Goal: Task Accomplishment & Management: Use online tool/utility

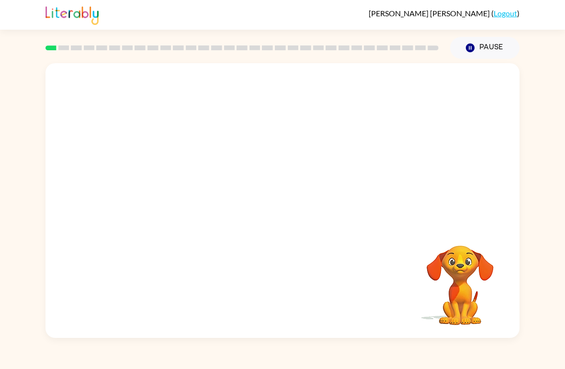
click at [392, 58] on button "Pause Pause" at bounding box center [484, 48] width 69 height 22
click at [392, 46] on button "Pause Pause" at bounding box center [484, 48] width 69 height 22
click at [392, 130] on div at bounding box center [282, 144] width 474 height 162
click at [81, 233] on div "Your browser must support playing .mp4 files to use Literably. Please try using…" at bounding box center [282, 200] width 474 height 275
click at [392, 14] on link "Logout" at bounding box center [505, 13] width 23 height 9
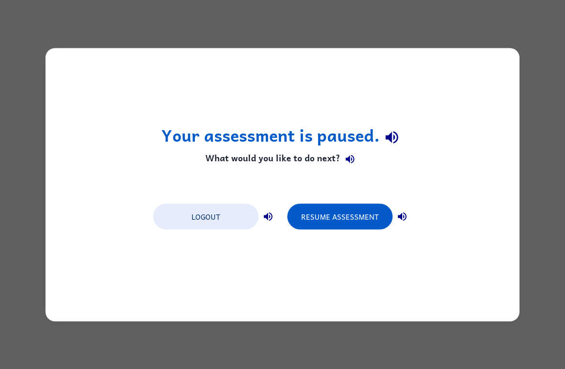
click at [380, 212] on button "Resume Assessment" at bounding box center [339, 216] width 105 height 26
click at [352, 211] on button "Resume Assessment" at bounding box center [339, 216] width 105 height 26
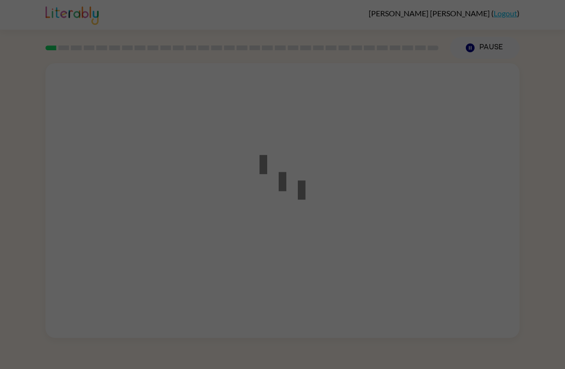
click at [392, 193] on div at bounding box center [282, 184] width 565 height 369
click at [392, 198] on div at bounding box center [282, 184] width 565 height 369
click at [392, 197] on div at bounding box center [282, 184] width 565 height 369
click at [392, 196] on div at bounding box center [282, 184] width 565 height 369
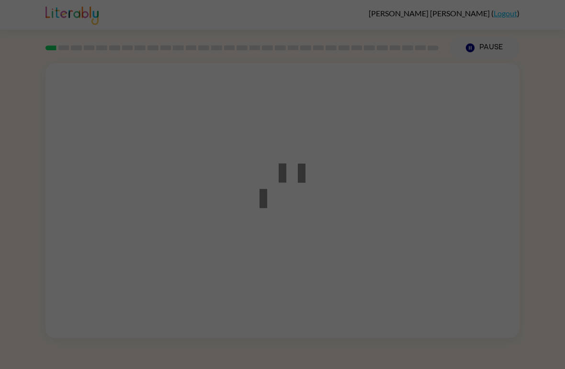
click at [392, 195] on div at bounding box center [282, 184] width 565 height 369
click at [392, 198] on div at bounding box center [282, 184] width 565 height 369
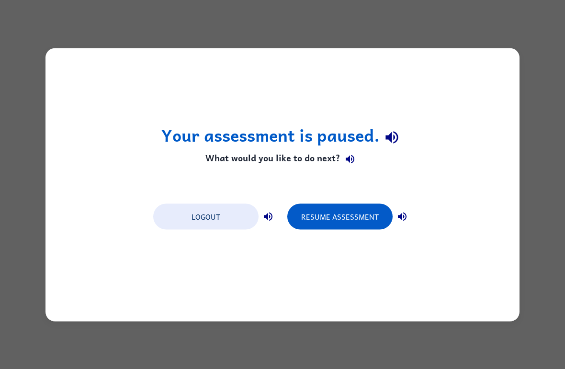
click at [371, 223] on button "Resume Assessment" at bounding box center [339, 216] width 105 height 26
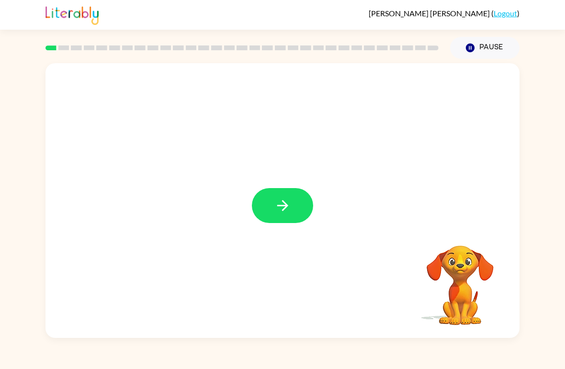
click at [274, 209] on icon "button" at bounding box center [282, 205] width 17 height 17
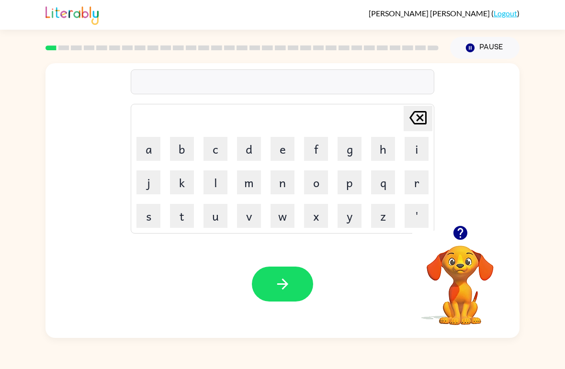
click at [182, 151] on button "b" at bounding box center [182, 149] width 24 height 24
click at [318, 183] on button "o" at bounding box center [316, 182] width 24 height 24
click at [392, 189] on button "r" at bounding box center [416, 182] width 24 height 24
click at [246, 152] on button "d" at bounding box center [249, 149] width 24 height 24
click at [283, 156] on button "e" at bounding box center [282, 149] width 24 height 24
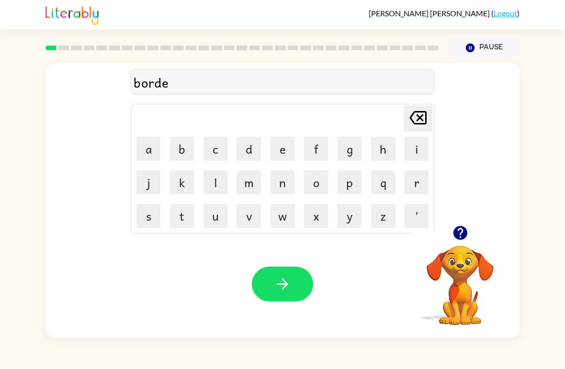
click at [392, 182] on button "r" at bounding box center [416, 182] width 24 height 24
click at [281, 282] on icon "button" at bounding box center [282, 284] width 17 height 17
click at [282, 294] on div at bounding box center [282, 284] width 61 height 35
click at [300, 305] on div "Your browser must support playing .mp4 files to use Literably. Please try using…" at bounding box center [282, 284] width 474 height 108
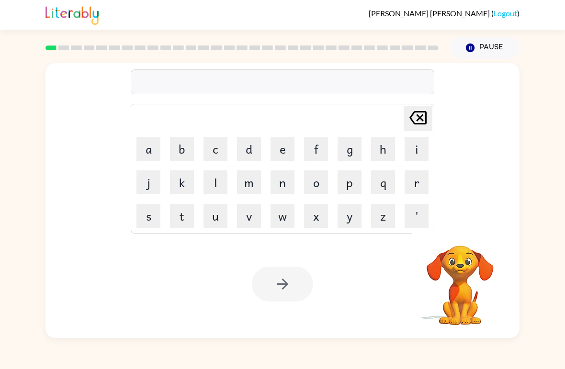
click at [392, 122] on icon "[PERSON_NAME] last character input" at bounding box center [417, 117] width 23 height 23
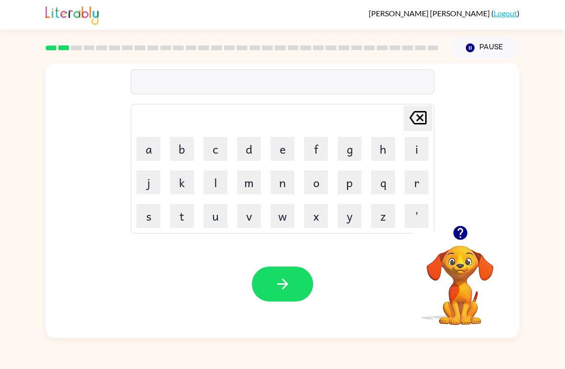
click at [215, 149] on button "c" at bounding box center [215, 149] width 24 height 24
click at [143, 150] on button "a" at bounding box center [148, 149] width 24 height 24
click at [213, 210] on button "u" at bounding box center [215, 216] width 24 height 24
click at [283, 185] on button "n" at bounding box center [282, 182] width 24 height 24
click at [168, 213] on td "t" at bounding box center [182, 216] width 33 height 33
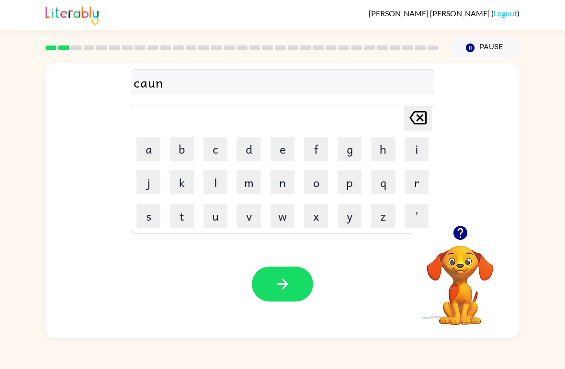
click at [184, 220] on button "t" at bounding box center [182, 216] width 24 height 24
click at [286, 277] on icon "button" at bounding box center [282, 284] width 17 height 17
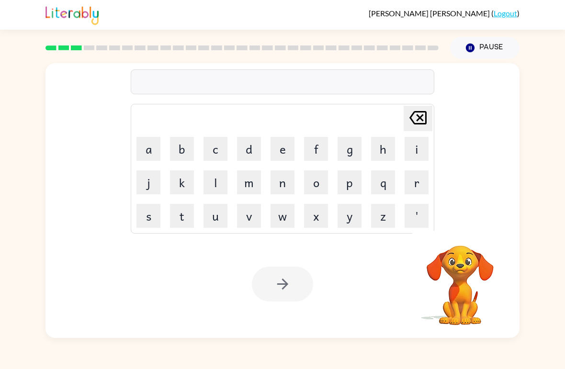
click at [291, 285] on div at bounding box center [282, 284] width 61 height 35
click at [218, 193] on button "l" at bounding box center [215, 182] width 24 height 24
click at [309, 191] on button "o" at bounding box center [316, 182] width 24 height 24
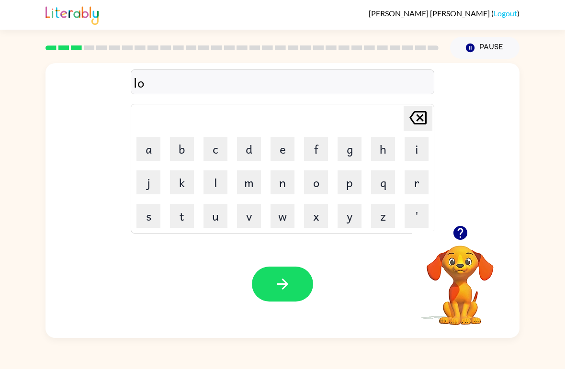
click at [217, 221] on button "u" at bounding box center [215, 216] width 24 height 24
click at [210, 155] on button "c" at bounding box center [215, 149] width 24 height 24
click at [147, 157] on button "a" at bounding box center [148, 149] width 24 height 24
click at [183, 215] on button "t" at bounding box center [182, 216] width 24 height 24
click at [276, 141] on button "e" at bounding box center [282, 149] width 24 height 24
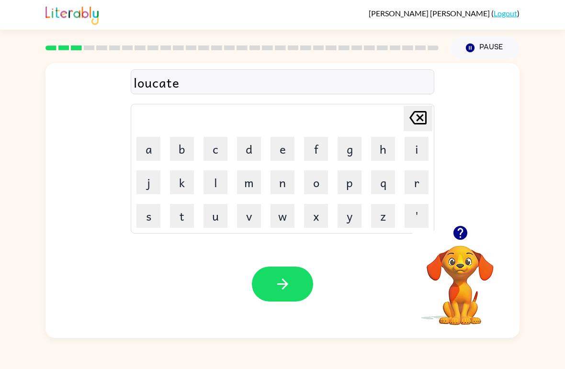
click at [283, 273] on button "button" at bounding box center [282, 284] width 61 height 35
click at [185, 217] on button "t" at bounding box center [182, 216] width 24 height 24
click at [282, 215] on button "w" at bounding box center [282, 216] width 24 height 24
click at [392, 148] on button "i" at bounding box center [416, 149] width 24 height 24
click at [276, 185] on button "n" at bounding box center [282, 182] width 24 height 24
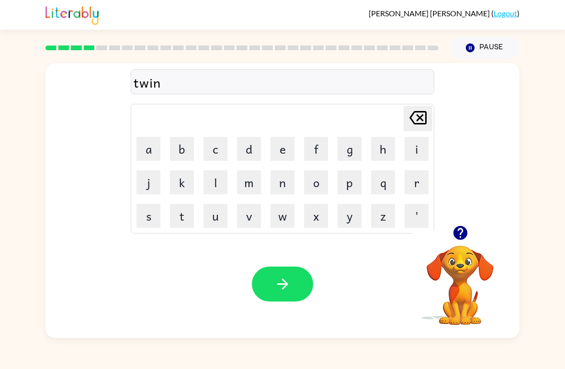
click at [285, 282] on icon "button" at bounding box center [282, 284] width 11 height 11
click at [285, 184] on button "n" at bounding box center [282, 182] width 24 height 24
click at [281, 146] on button "e" at bounding box center [282, 149] width 24 height 24
click at [392, 185] on button "r" at bounding box center [416, 182] width 24 height 24
click at [319, 188] on button "o" at bounding box center [316, 182] width 24 height 24
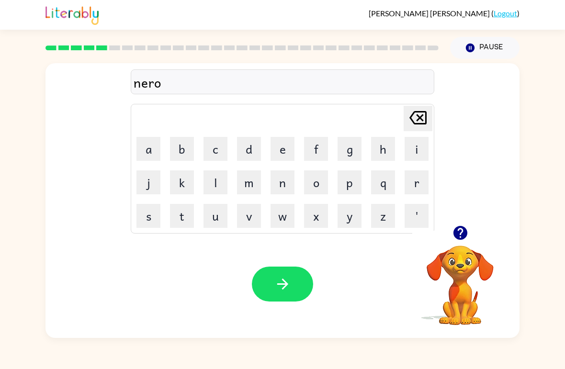
click at [392, 159] on button "i" at bounding box center [416, 149] width 24 height 24
click at [275, 275] on button "button" at bounding box center [282, 284] width 61 height 35
click at [186, 152] on button "b" at bounding box center [182, 149] width 24 height 24
click at [392, 146] on button "i" at bounding box center [416, 149] width 24 height 24
click at [378, 147] on button "h" at bounding box center [383, 149] width 24 height 24
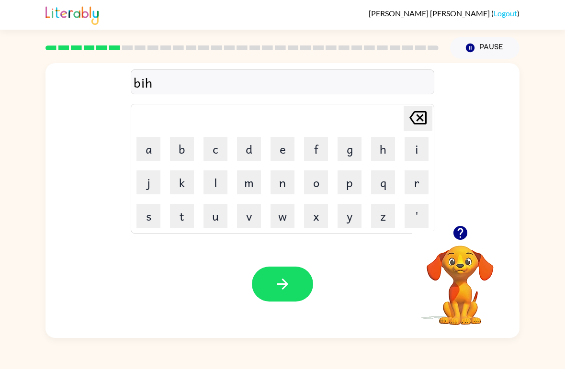
click at [154, 151] on button "a" at bounding box center [148, 149] width 24 height 24
click at [392, 156] on button "i" at bounding box center [416, 149] width 24 height 24
click at [276, 180] on button "n" at bounding box center [282, 182] width 24 height 24
click at [250, 152] on button "d" at bounding box center [249, 149] width 24 height 24
click at [288, 291] on icon "button" at bounding box center [282, 284] width 17 height 17
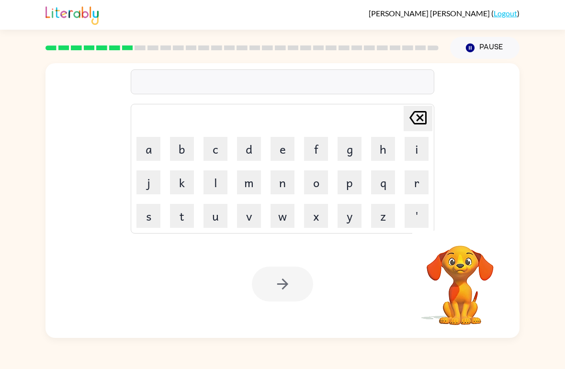
click at [183, 227] on button "t" at bounding box center [182, 216] width 24 height 24
click at [392, 190] on button "r" at bounding box center [416, 182] width 24 height 24
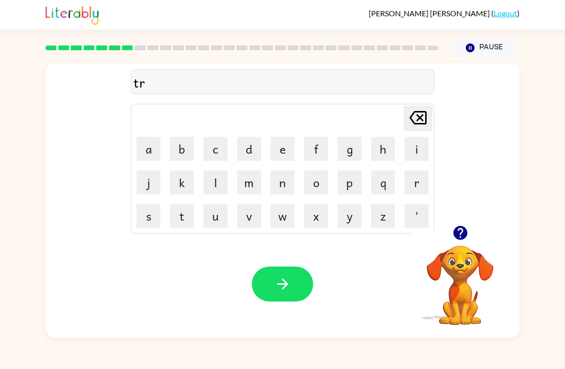
click at [392, 159] on button "i" at bounding box center [416, 149] width 24 height 24
click at [220, 153] on button "c" at bounding box center [215, 149] width 24 height 24
click at [220, 179] on button "l" at bounding box center [215, 182] width 24 height 24
click at [279, 157] on button "e" at bounding box center [282, 149] width 24 height 24
click at [282, 290] on icon "button" at bounding box center [282, 284] width 17 height 17
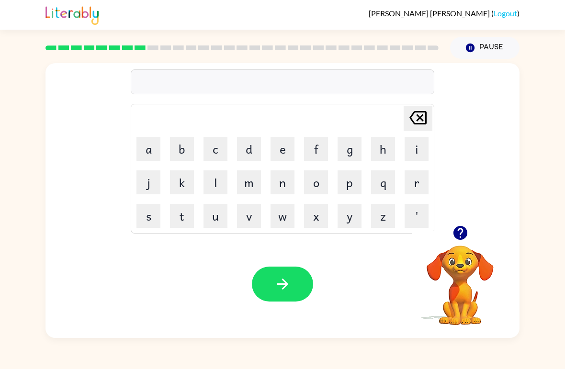
click at [249, 182] on button "m" at bounding box center [249, 182] width 24 height 24
click at [392, 142] on button "i" at bounding box center [416, 149] width 24 height 24
click at [392, 176] on button "r" at bounding box center [416, 182] width 24 height 24
click at [222, 154] on button "c" at bounding box center [215, 149] width 24 height 24
click at [215, 179] on button "l" at bounding box center [215, 182] width 24 height 24
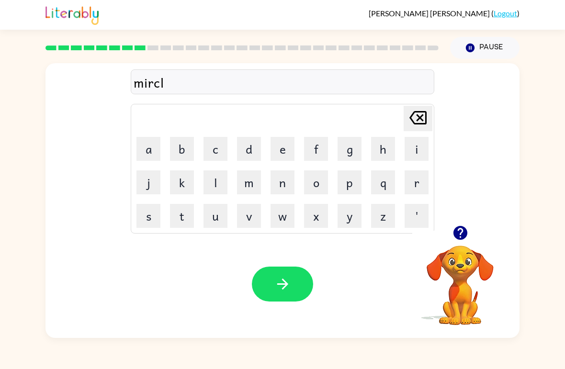
click at [282, 153] on button "e" at bounding box center [282, 149] width 24 height 24
click at [287, 283] on icon "button" at bounding box center [282, 284] width 11 height 11
click at [392, 275] on video "Your browser must support playing .mp4 files to use Literably. Please try using…" at bounding box center [460, 279] width 96 height 96
click at [392, 241] on icon "button" at bounding box center [460, 232] width 17 height 17
click at [279, 186] on button "n" at bounding box center [282, 182] width 24 height 24
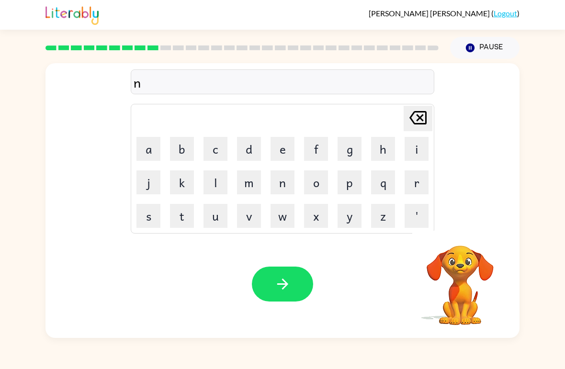
click at [392, 152] on button "i" at bounding box center [416, 149] width 24 height 24
click at [249, 185] on button "m" at bounding box center [249, 182] width 24 height 24
click at [180, 158] on button "b" at bounding box center [182, 149] width 24 height 24
click at [213, 182] on button "l" at bounding box center [215, 182] width 24 height 24
click at [283, 149] on button "e" at bounding box center [282, 149] width 24 height 24
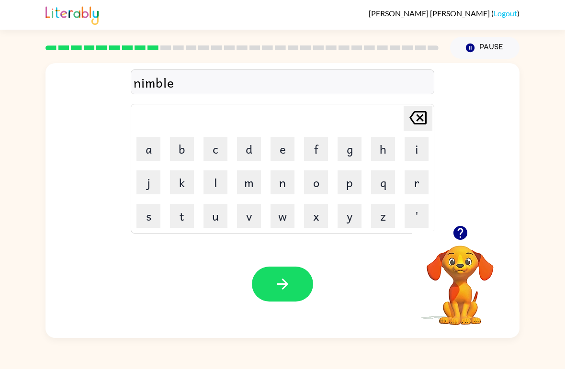
click at [292, 288] on button "button" at bounding box center [282, 284] width 61 height 35
click at [308, 187] on button "o" at bounding box center [316, 182] width 24 height 24
click at [280, 193] on button "n" at bounding box center [282, 182] width 24 height 24
click at [314, 155] on button "f" at bounding box center [316, 149] width 24 height 24
click at [305, 190] on button "o" at bounding box center [316, 182] width 24 height 24
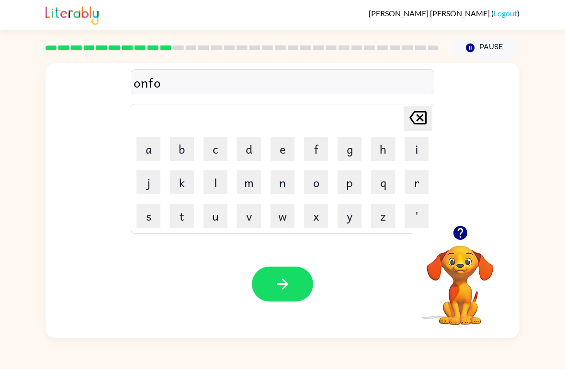
click at [214, 184] on button "l" at bounding box center [215, 182] width 24 height 24
click at [247, 158] on button "d" at bounding box center [249, 149] width 24 height 24
click at [283, 281] on icon "button" at bounding box center [282, 284] width 11 height 11
click at [191, 150] on button "b" at bounding box center [182, 149] width 24 height 24
click at [315, 180] on button "o" at bounding box center [316, 182] width 24 height 24
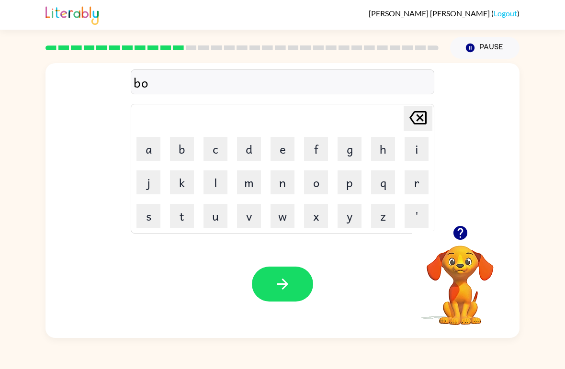
click at [206, 222] on button "u" at bounding box center [215, 216] width 24 height 24
click at [177, 213] on button "t" at bounding box center [182, 216] width 24 height 24
click at [279, 300] on button "button" at bounding box center [282, 284] width 61 height 35
click at [181, 153] on button "b" at bounding box center [182, 149] width 24 height 24
click at [291, 147] on button "e" at bounding box center [282, 149] width 24 height 24
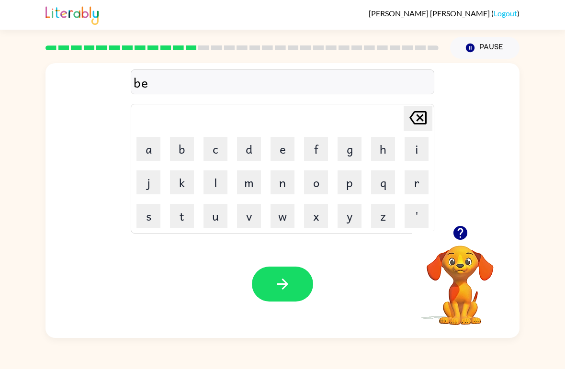
click at [252, 153] on button "d" at bounding box center [249, 149] width 24 height 24
click at [362, 116] on td "[PERSON_NAME] last character input" at bounding box center [282, 118] width 301 height 26
click at [181, 220] on button "t" at bounding box center [182, 216] width 24 height 24
click at [379, 152] on button "h" at bounding box center [383, 149] width 24 height 24
click at [392, 112] on icon "[PERSON_NAME] last character input" at bounding box center [417, 117] width 23 height 23
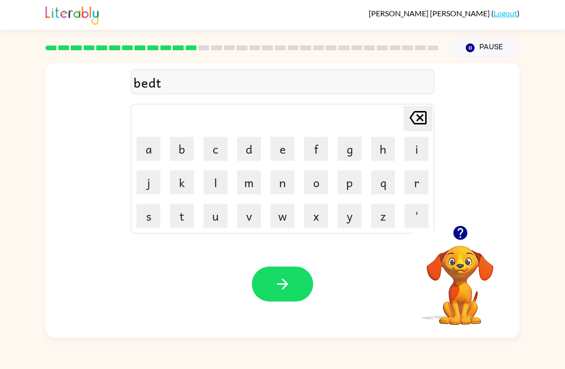
click at [392, 144] on button "i" at bounding box center [416, 149] width 24 height 24
click at [247, 190] on button "m" at bounding box center [249, 182] width 24 height 24
click at [278, 154] on button "e" at bounding box center [282, 149] width 24 height 24
click at [285, 283] on icon "button" at bounding box center [282, 284] width 11 height 11
click at [271, 279] on div at bounding box center [282, 284] width 61 height 35
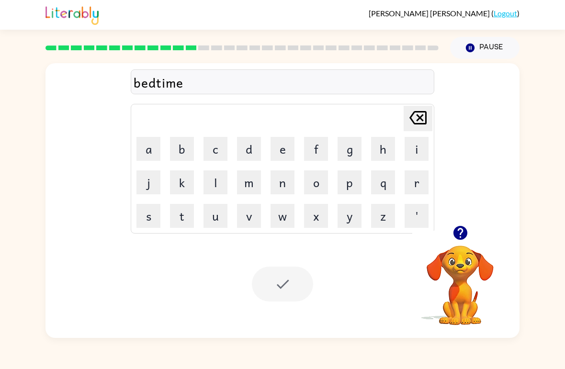
click at [271, 279] on div at bounding box center [282, 284] width 61 height 35
click at [297, 298] on div at bounding box center [282, 284] width 61 height 35
click at [286, 277] on div at bounding box center [282, 284] width 61 height 35
click at [392, 237] on div at bounding box center [460, 233] width 96 height 24
click at [392, 238] on icon "button" at bounding box center [460, 232] width 17 height 17
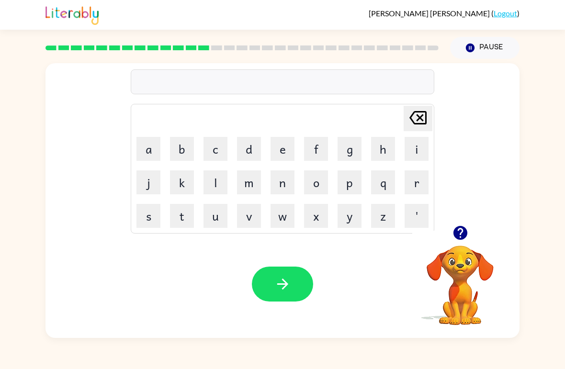
click at [317, 152] on button "f" at bounding box center [316, 149] width 24 height 24
click at [392, 155] on button "i" at bounding box center [416, 149] width 24 height 24
click at [238, 154] on button "d" at bounding box center [249, 149] width 24 height 24
click at [274, 182] on button "n" at bounding box center [282, 182] width 24 height 24
click at [283, 148] on button "e" at bounding box center [282, 149] width 24 height 24
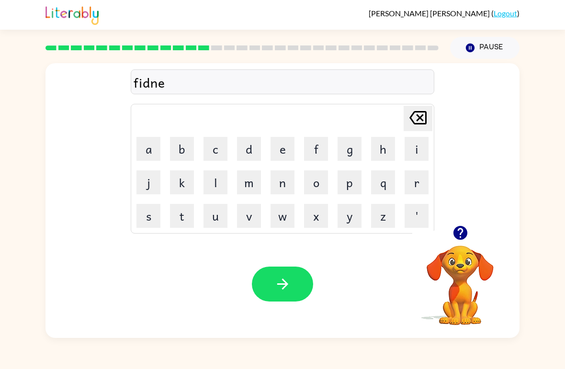
click at [159, 213] on button "s" at bounding box center [148, 216] width 24 height 24
click at [270, 286] on button "button" at bounding box center [282, 284] width 61 height 35
click at [246, 157] on button "d" at bounding box center [249, 149] width 24 height 24
click at [392, 146] on button "i" at bounding box center [416, 149] width 24 height 24
click at [217, 183] on button "l" at bounding box center [215, 182] width 24 height 24
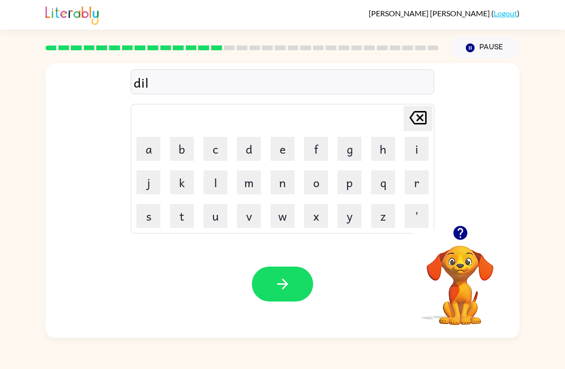
click at [148, 144] on button "a" at bounding box center [148, 149] width 24 height 24
click at [392, 116] on icon "[PERSON_NAME] last character input" at bounding box center [417, 117] width 23 height 23
click at [290, 149] on button "e" at bounding box center [282, 149] width 24 height 24
click at [345, 206] on button "y" at bounding box center [349, 216] width 24 height 24
click at [295, 268] on button "button" at bounding box center [282, 284] width 61 height 35
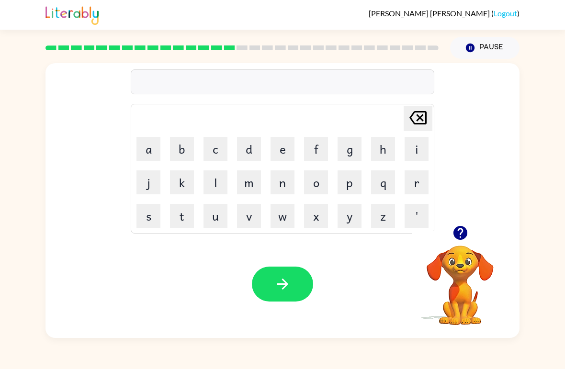
click at [180, 214] on button "t" at bounding box center [182, 216] width 24 height 24
click at [277, 153] on button "e" at bounding box center [282, 149] width 24 height 24
click at [392, 194] on button "r" at bounding box center [416, 182] width 24 height 24
click at [248, 187] on button "m" at bounding box center [249, 182] width 24 height 24
click at [280, 282] on icon "button" at bounding box center [282, 284] width 17 height 17
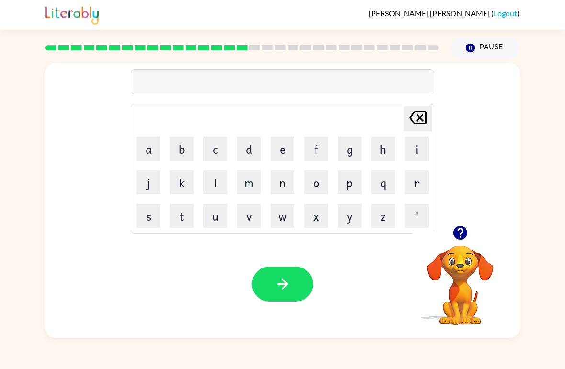
click at [392, 241] on icon "button" at bounding box center [460, 232] width 17 height 17
click at [147, 214] on button "s" at bounding box center [148, 216] width 24 height 24
click at [279, 150] on button "e" at bounding box center [282, 149] width 24 height 24
click at [186, 213] on button "t" at bounding box center [182, 216] width 24 height 24
click at [274, 286] on icon "button" at bounding box center [282, 284] width 17 height 17
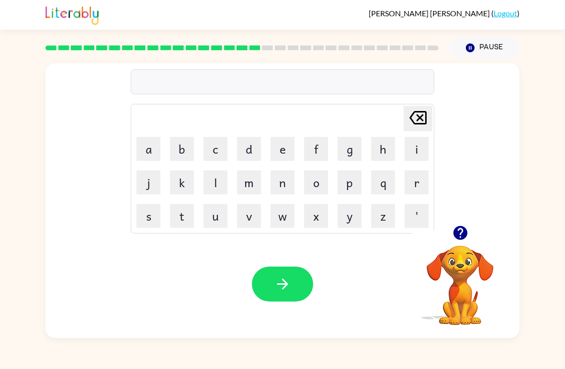
click at [58, 273] on div "Your browser must support playing .mp4 files to use Literably. Please try using…" at bounding box center [282, 284] width 474 height 108
click at [92, 269] on div "Your browser must support playing .mp4 files to use Literably. Please try using…" at bounding box center [282, 284] width 474 height 108
click at [197, 295] on div "Your browser must support playing .mp4 files to use Literably. Please try using…" at bounding box center [282, 284] width 474 height 108
click at [196, 294] on div "Your browser must support playing .mp4 files to use Literably. Please try using…" at bounding box center [282, 284] width 474 height 108
click at [193, 285] on div "Your browser must support playing .mp4 files to use Literably. Please try using…" at bounding box center [282, 284] width 474 height 108
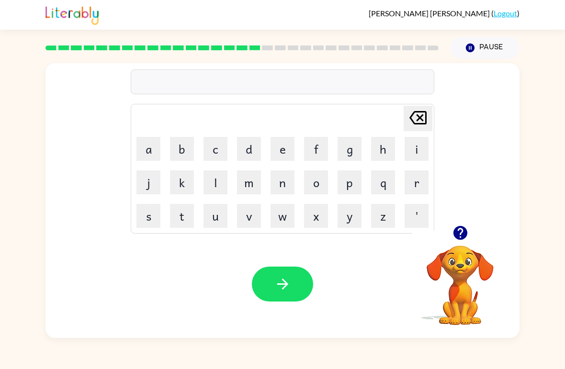
click at [194, 304] on div "Your browser must support playing .mp4 files to use Literably. Please try using…" at bounding box center [282, 284] width 474 height 108
click at [167, 286] on div "Your browser must support playing .mp4 files to use Literably. Please try using…" at bounding box center [282, 284] width 474 height 108
click at [164, 285] on div "Your browser must support playing .mp4 files to use Literably. Please try using…" at bounding box center [282, 284] width 474 height 108
click at [227, 296] on div "Your browser must support playing .mp4 files to use Literably. Please try using…" at bounding box center [282, 284] width 474 height 108
click at [241, 285] on div "Your browser must support playing .mp4 files to use Literably. Please try using…" at bounding box center [282, 284] width 474 height 108
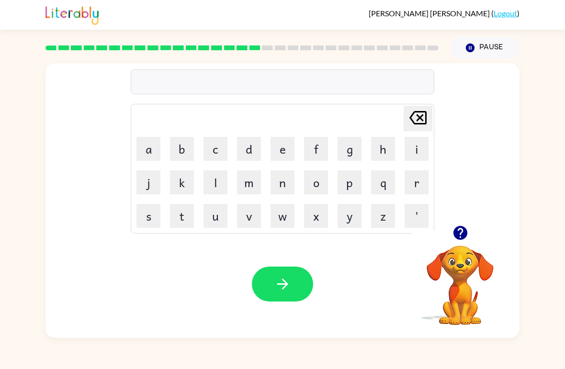
click at [227, 304] on div "Your browser must support playing .mp4 files to use Literably. Please try using…" at bounding box center [282, 284] width 474 height 108
click at [248, 286] on div "Your browser must support playing .mp4 files to use Literably. Please try using…" at bounding box center [282, 284] width 474 height 108
click at [392, 230] on icon "button" at bounding box center [460, 232] width 17 height 17
click at [189, 159] on button "b" at bounding box center [182, 149] width 24 height 24
click at [392, 182] on button "r" at bounding box center [416, 182] width 24 height 24
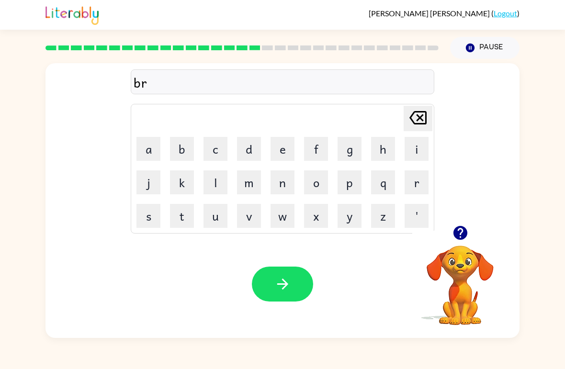
click at [392, 155] on button "i" at bounding box center [416, 149] width 24 height 24
click at [251, 188] on button "m" at bounding box center [249, 182] width 24 height 24
click at [392, 151] on button "i" at bounding box center [416, 149] width 24 height 24
click at [281, 188] on button "n" at bounding box center [282, 182] width 24 height 24
click at [286, 185] on button "n" at bounding box center [282, 182] width 24 height 24
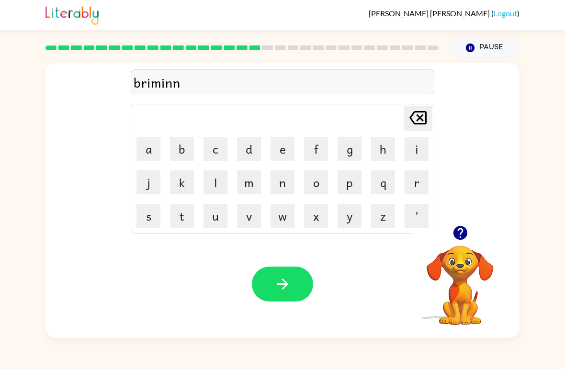
click at [285, 188] on button "n" at bounding box center [282, 182] width 24 height 24
click at [392, 127] on button "[PERSON_NAME] last character input" at bounding box center [418, 118] width 29 height 25
click at [340, 156] on button "g" at bounding box center [349, 149] width 24 height 24
click at [291, 280] on button "button" at bounding box center [282, 284] width 61 height 35
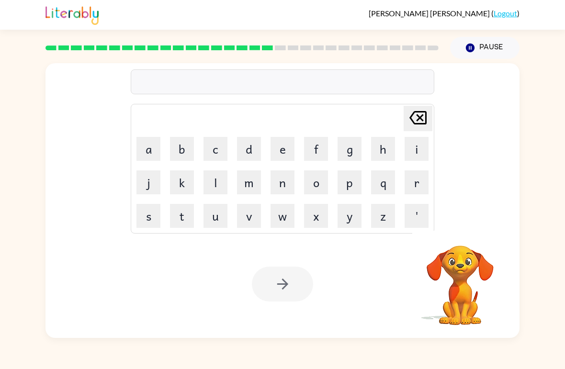
click at [349, 188] on button "p" at bounding box center [349, 182] width 24 height 24
click at [206, 188] on button "l" at bounding box center [215, 182] width 24 height 24
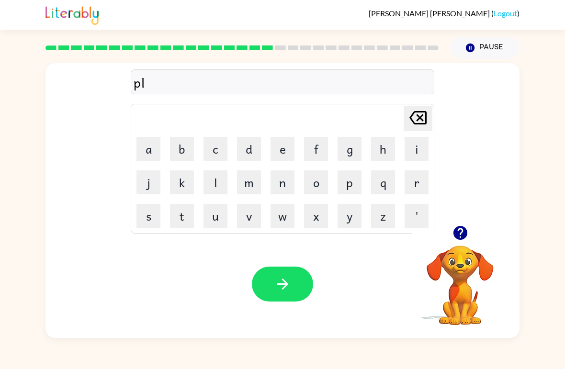
click at [152, 155] on button "a" at bounding box center [148, 149] width 24 height 24
click at [136, 221] on button "s" at bounding box center [148, 216] width 24 height 24
click at [179, 216] on button "t" at bounding box center [182, 216] width 24 height 24
click at [392, 148] on button "i" at bounding box center [416, 149] width 24 height 24
click at [213, 144] on button "c" at bounding box center [215, 149] width 24 height 24
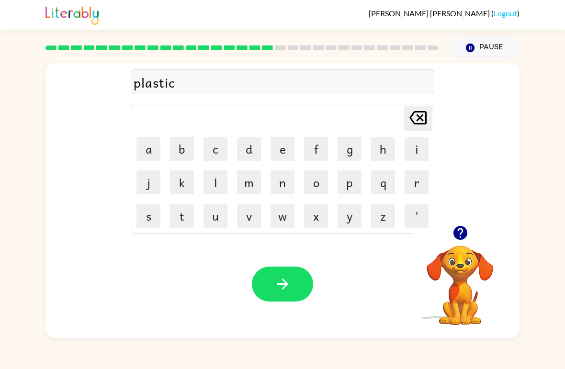
click at [277, 299] on button "button" at bounding box center [282, 284] width 61 height 35
click at [392, 234] on icon "button" at bounding box center [460, 233] width 14 height 14
click at [250, 148] on button "d" at bounding box center [249, 149] width 24 height 24
click at [392, 149] on button "i" at bounding box center [416, 149] width 24 height 24
click at [153, 213] on button "s" at bounding box center [148, 216] width 24 height 24
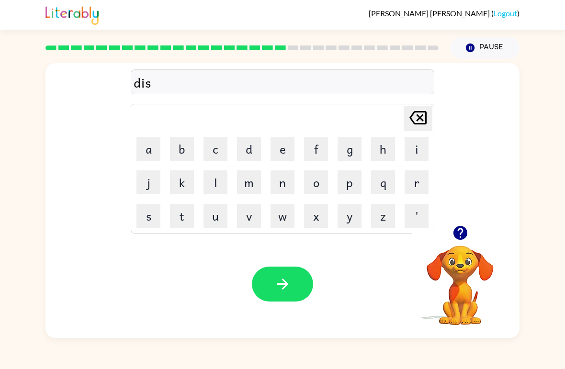
click at [347, 186] on button "p" at bounding box center [349, 182] width 24 height 24
click at [216, 179] on button "l" at bounding box center [215, 182] width 24 height 24
click at [154, 155] on button "a" at bounding box center [148, 149] width 24 height 24
click at [266, 192] on td "n" at bounding box center [282, 182] width 33 height 33
click at [343, 218] on button "y" at bounding box center [349, 216] width 24 height 24
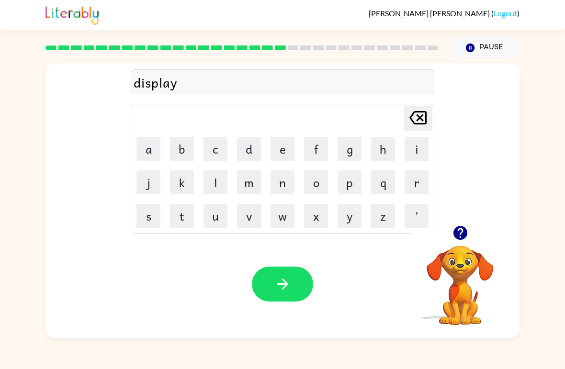
click at [286, 290] on icon "button" at bounding box center [282, 284] width 17 height 17
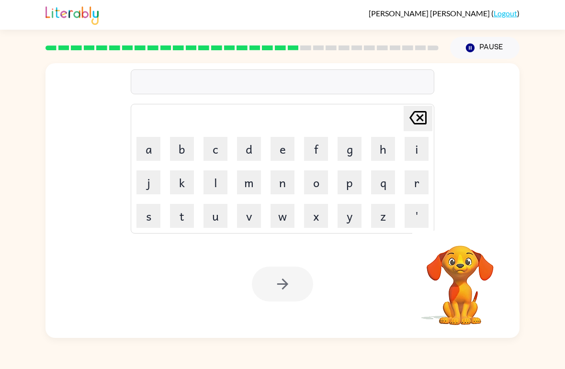
click at [392, 48] on button "Pause Pause" at bounding box center [484, 48] width 69 height 22
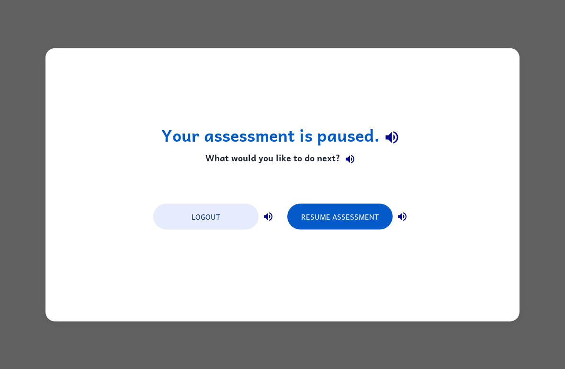
click at [208, 217] on button "Logout" at bounding box center [205, 216] width 105 height 26
